Goal: Find specific page/section: Find specific page/section

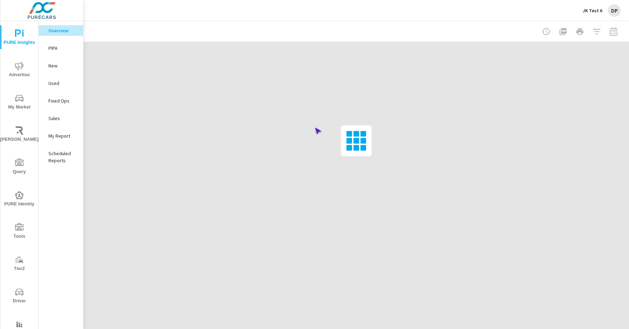
click at [18, 296] on span "Driver" at bounding box center [19, 296] width 34 height 17
